Goal: Task Accomplishment & Management: Manage account settings

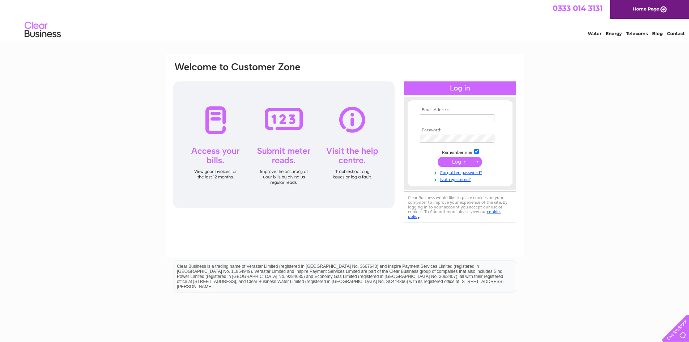
type input "accounts@888vapour.com"
click at [472, 163] on input "submit" at bounding box center [460, 162] width 44 height 10
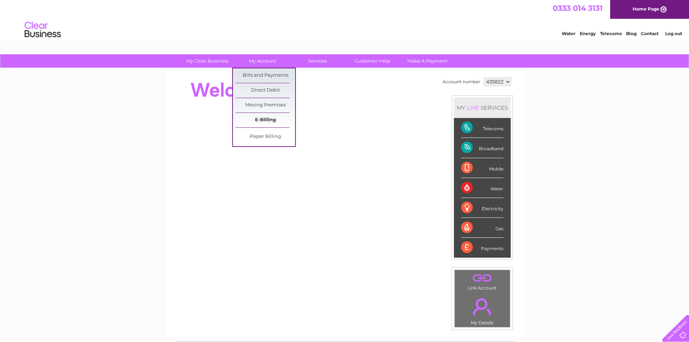
click at [272, 118] on link "E-Billing" at bounding box center [265, 120] width 60 height 14
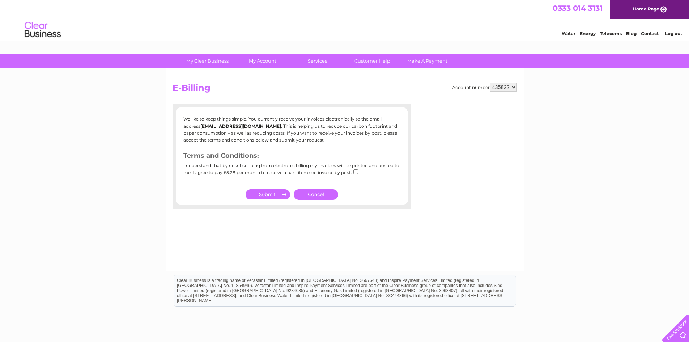
click at [319, 195] on link "Cancel" at bounding box center [316, 194] width 44 height 10
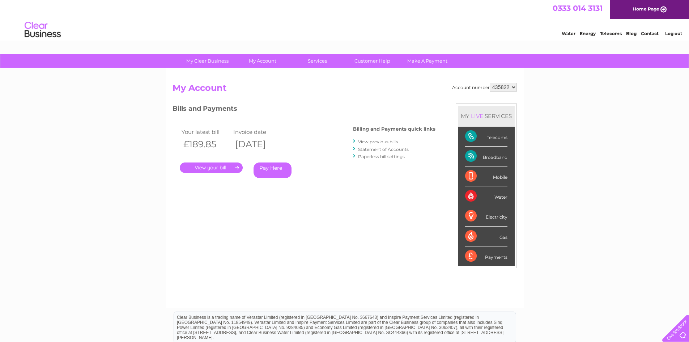
click at [217, 168] on link "." at bounding box center [211, 167] width 63 height 10
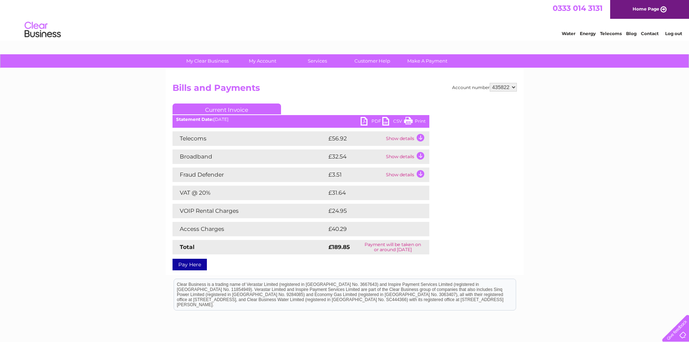
click at [370, 120] on link "PDF" at bounding box center [372, 122] width 22 height 10
